Goal: Information Seeking & Learning: Learn about a topic

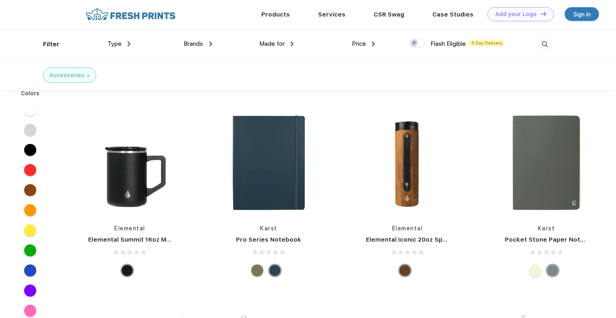
click at [204, 43] on div "Brands" at bounding box center [198, 43] width 28 height 9
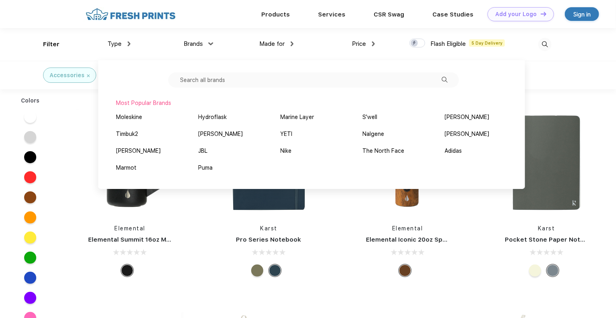
click at [221, 83] on input "text" at bounding box center [313, 79] width 291 height 15
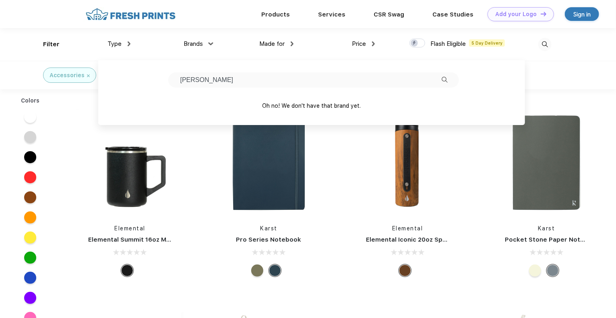
type input "[PERSON_NAME]"
click at [340, 160] on div "Elemental Elemental Iconic 20oz Sport Water Bottle - Teak Wood" at bounding box center [407, 194] width 139 height 171
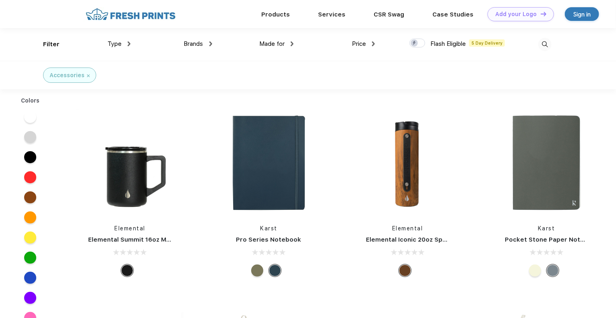
click at [120, 42] on span "Type" at bounding box center [114, 43] width 14 height 7
click at [116, 41] on span "Type" at bounding box center [114, 43] width 14 height 7
click at [129, 45] on img at bounding box center [129, 43] width 3 height 5
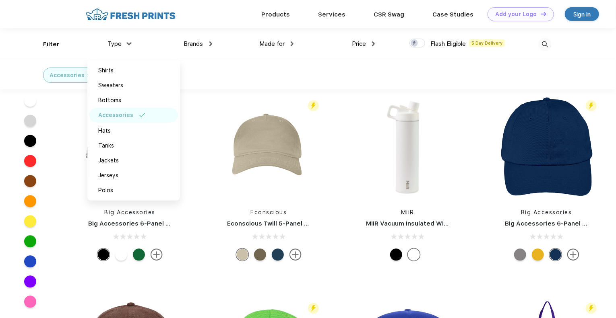
scroll to position [644, 0]
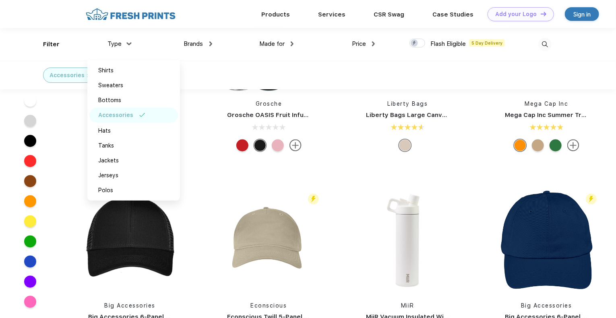
click at [544, 44] on img at bounding box center [544, 44] width 13 height 13
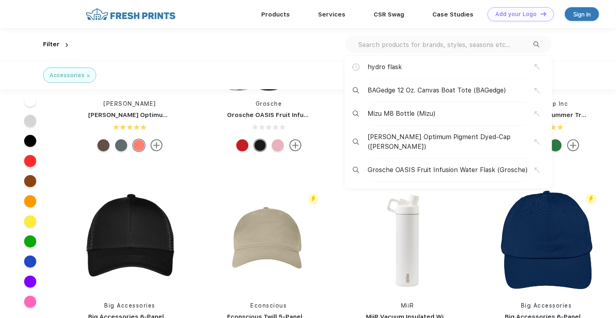
click at [458, 39] on div "hydro flask BAGedge 12 Oz. Canvas Boat Tote (BAGedge) Mizu M8 Bottle (Mizu) [PE…" at bounding box center [448, 44] width 206 height 17
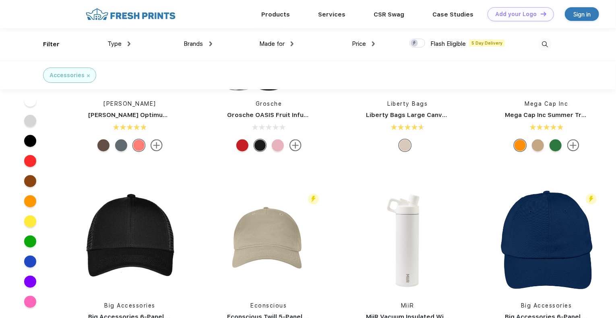
click at [544, 41] on img at bounding box center [544, 44] width 13 height 13
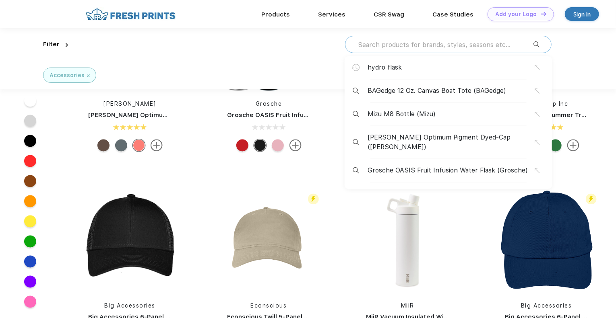
click at [440, 46] on input "text" at bounding box center [445, 44] width 176 height 9
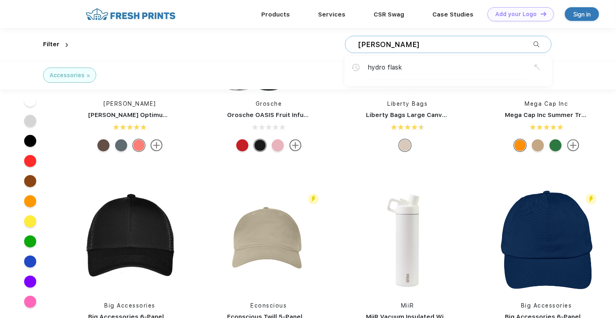
type input "[PERSON_NAME]"
